Goal: Transaction & Acquisition: Purchase product/service

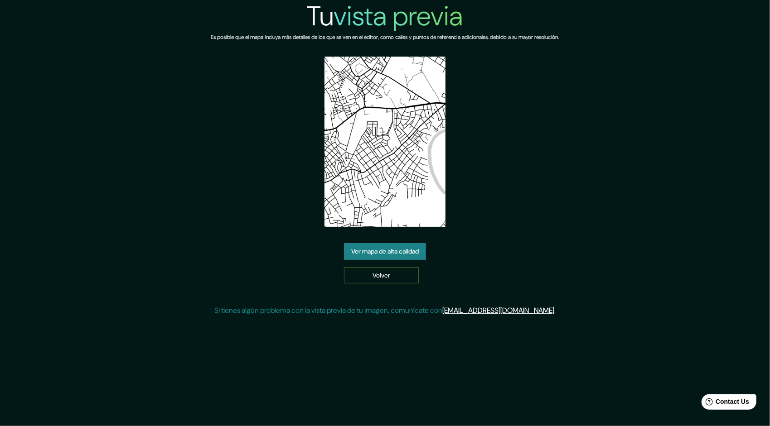
drag, startPoint x: 10, startPoint y: 0, endPoint x: 376, endPoint y: 278, distance: 459.7
click at [376, 278] on link "Volver" at bounding box center [381, 275] width 75 height 17
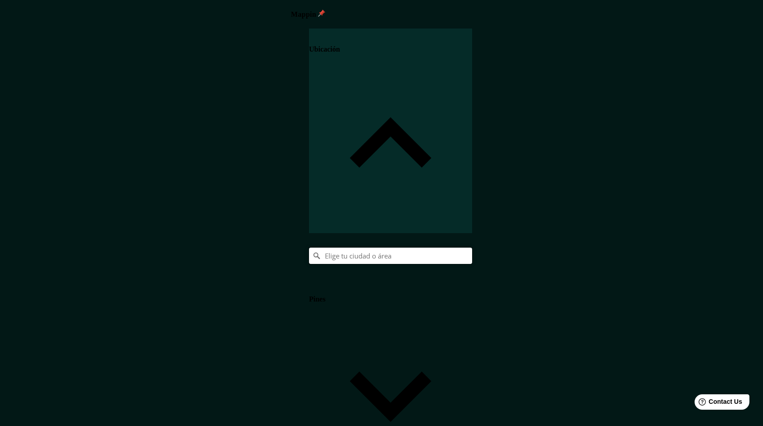
click at [472, 248] on input "Elige tu ciudad o área" at bounding box center [390, 256] width 163 height 16
paste input "6PGJ+WPF, Iquitos 16006"
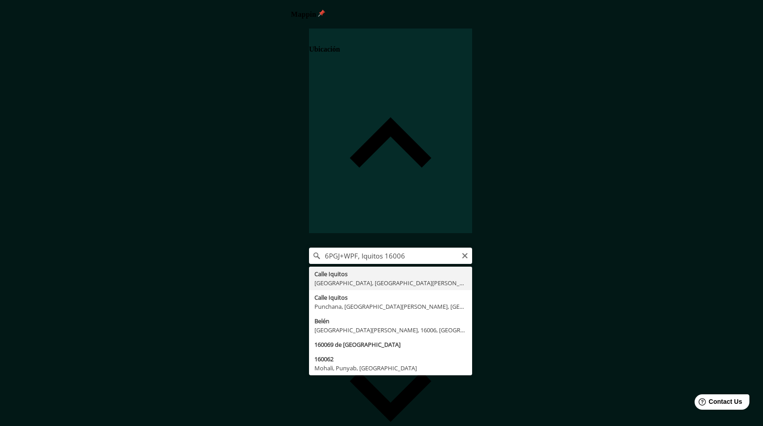
type input "[GEOGRAPHIC_DATA], [GEOGRAPHIC_DATA], [GEOGRAPHIC_DATA][PERSON_NAME], [GEOGRAPH…"
